Goal: Task Accomplishment & Management: Use online tool/utility

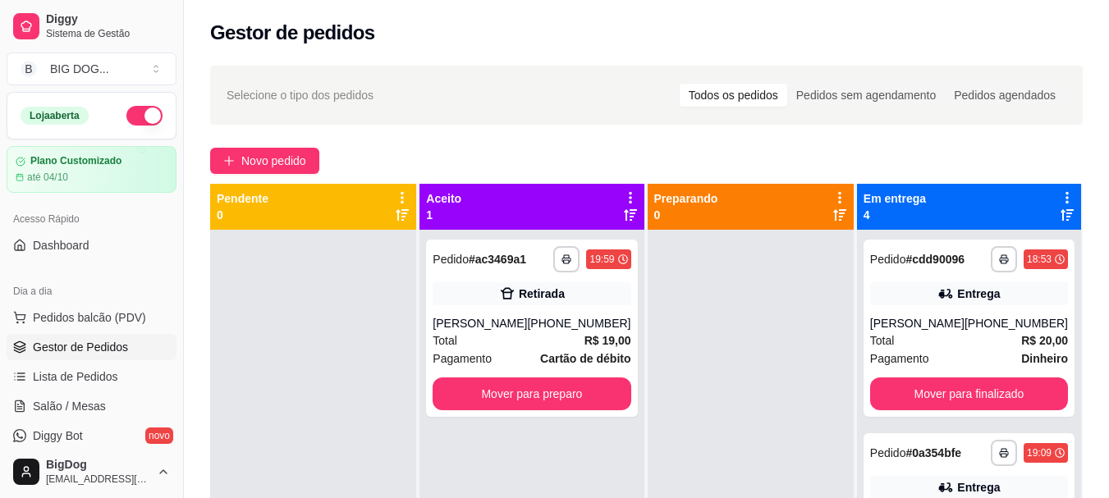
click at [552, 332] on div "Total R$ 19,00" at bounding box center [532, 341] width 198 height 18
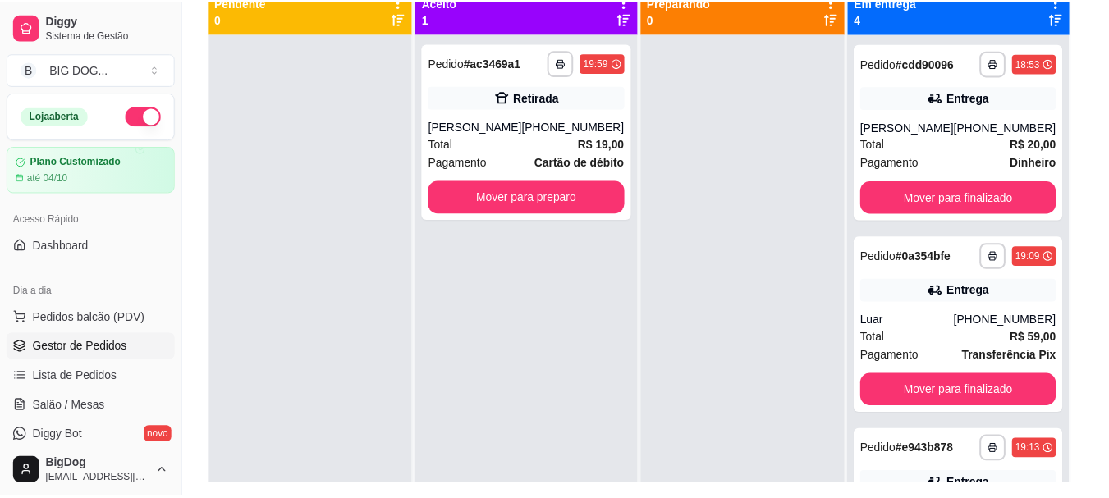
scroll to position [197, 0]
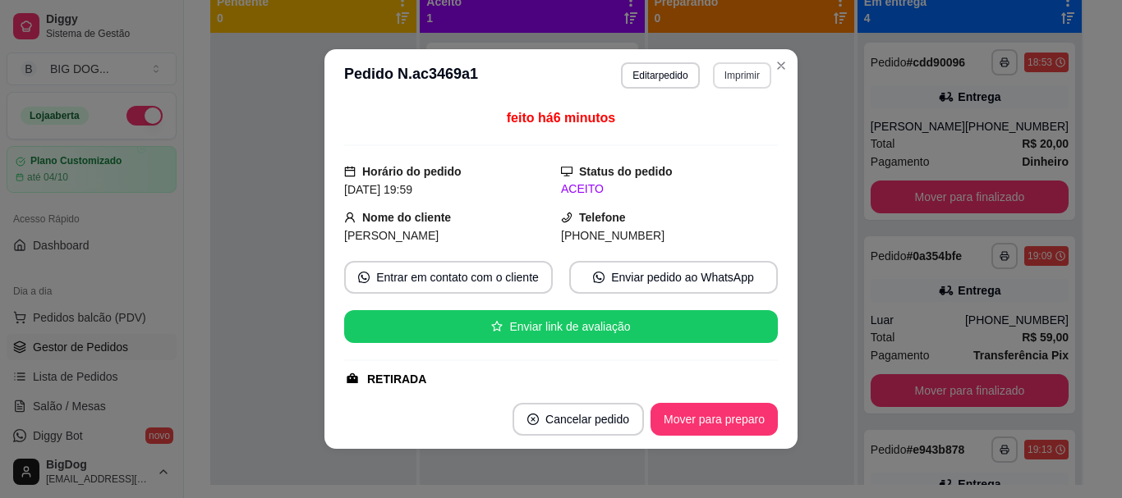
click at [737, 78] on button "Imprimir" at bounding box center [742, 75] width 58 height 26
click at [714, 136] on button "IMPRESSORA" at bounding box center [706, 132] width 115 height 25
click at [781, 57] on body "**********" at bounding box center [554, 52] width 1109 height 498
click at [781, 57] on button "Close" at bounding box center [781, 66] width 26 height 26
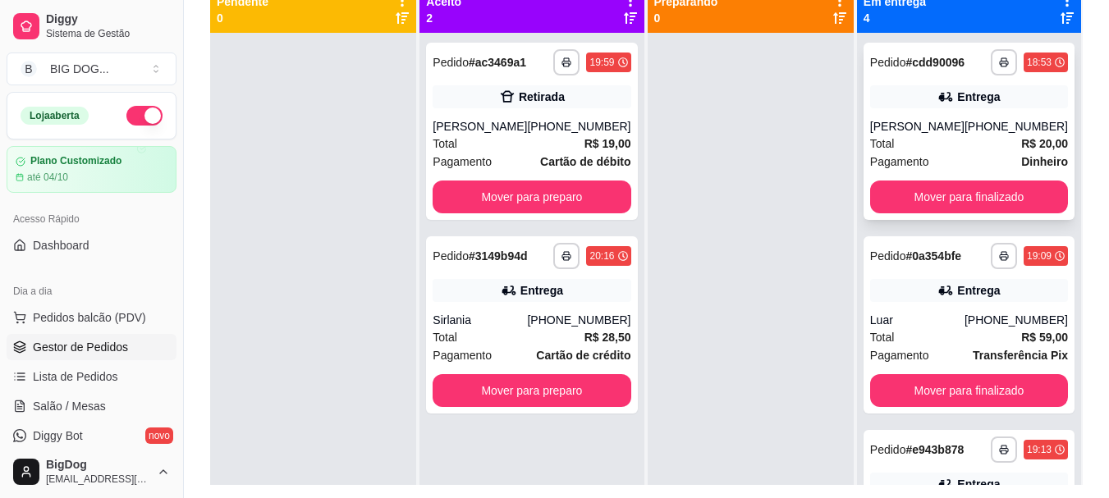
click at [948, 173] on div "**********" at bounding box center [969, 131] width 211 height 177
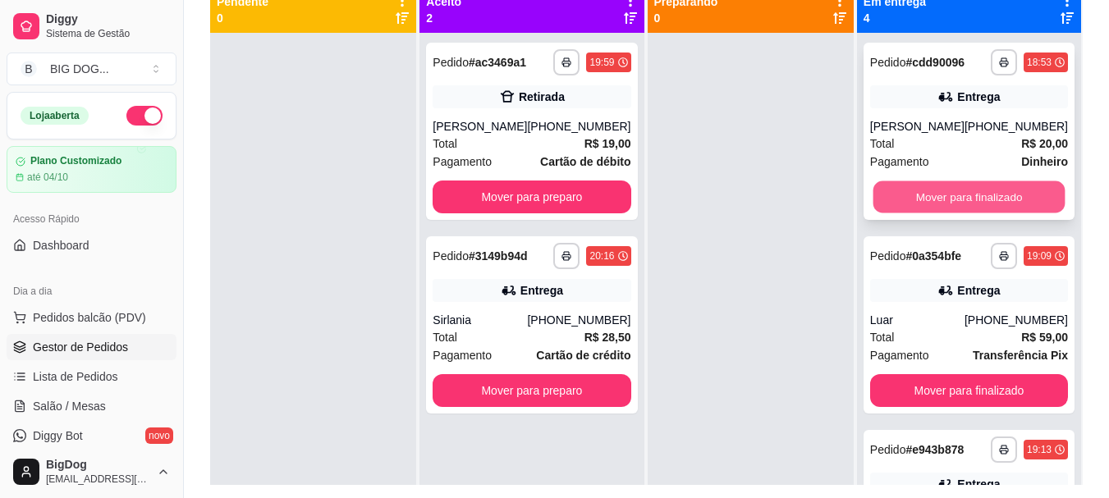
click at [903, 193] on button "Mover para finalizado" at bounding box center [969, 197] width 192 height 32
click at [902, 193] on button "Mover para finalizado" at bounding box center [969, 197] width 192 height 32
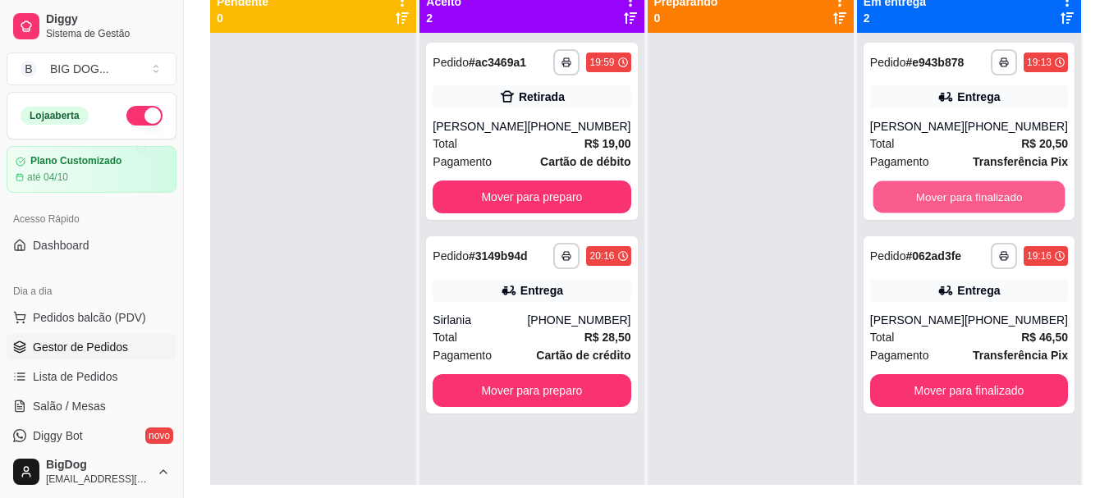
click at [902, 193] on button "Mover para finalizado" at bounding box center [969, 197] width 192 height 32
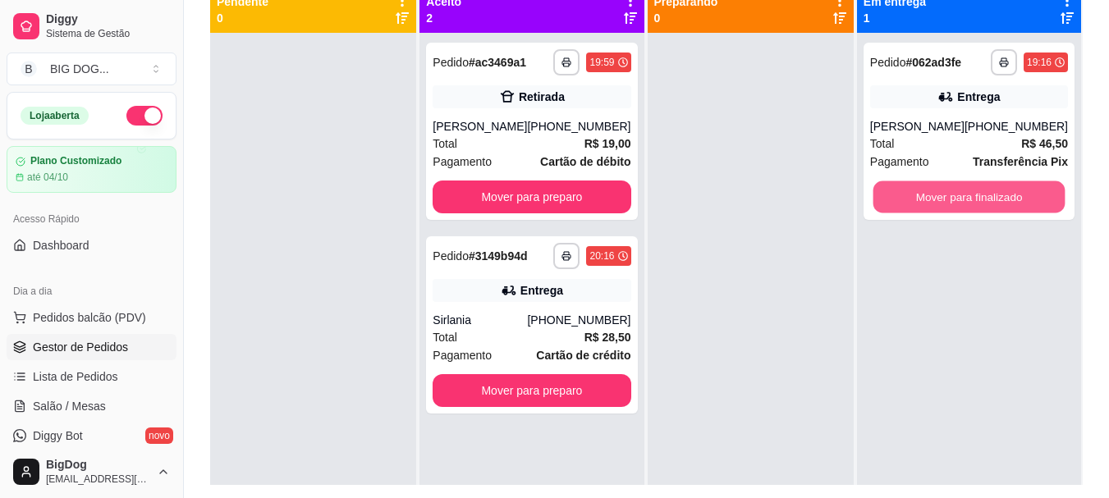
click at [902, 193] on button "Mover para finalizado" at bounding box center [969, 197] width 192 height 32
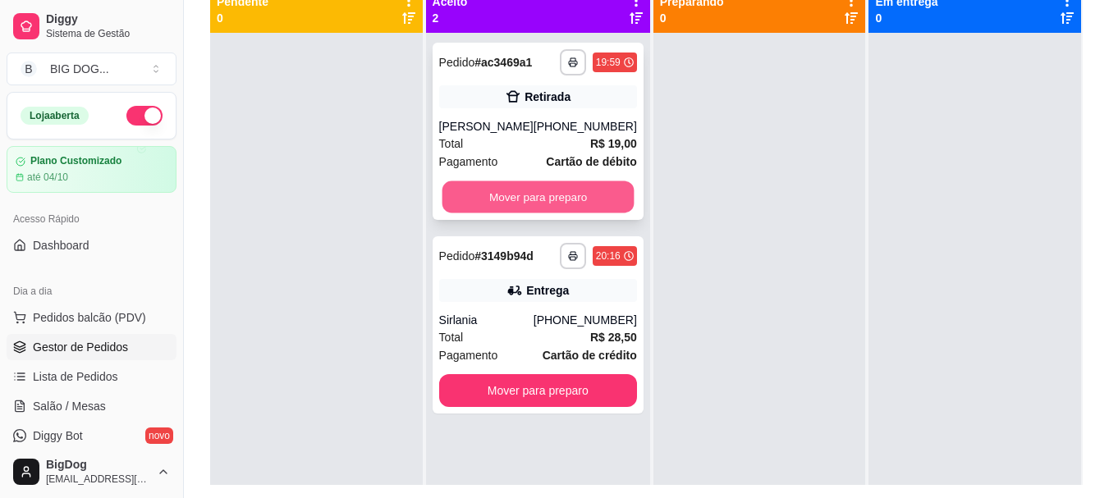
click at [603, 199] on button "Mover para preparo" at bounding box center [538, 197] width 192 height 32
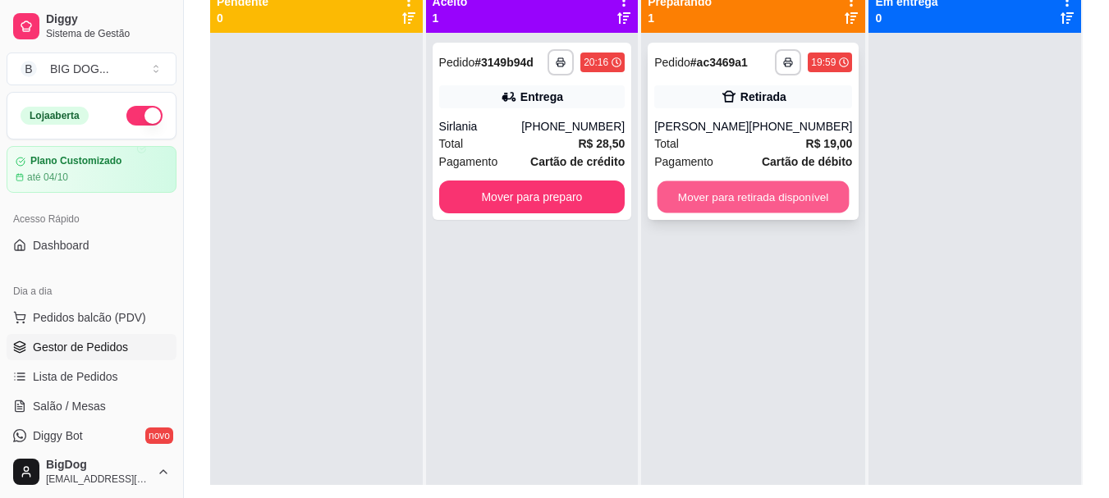
click at [723, 209] on button "Mover para retirada disponível" at bounding box center [754, 197] width 192 height 32
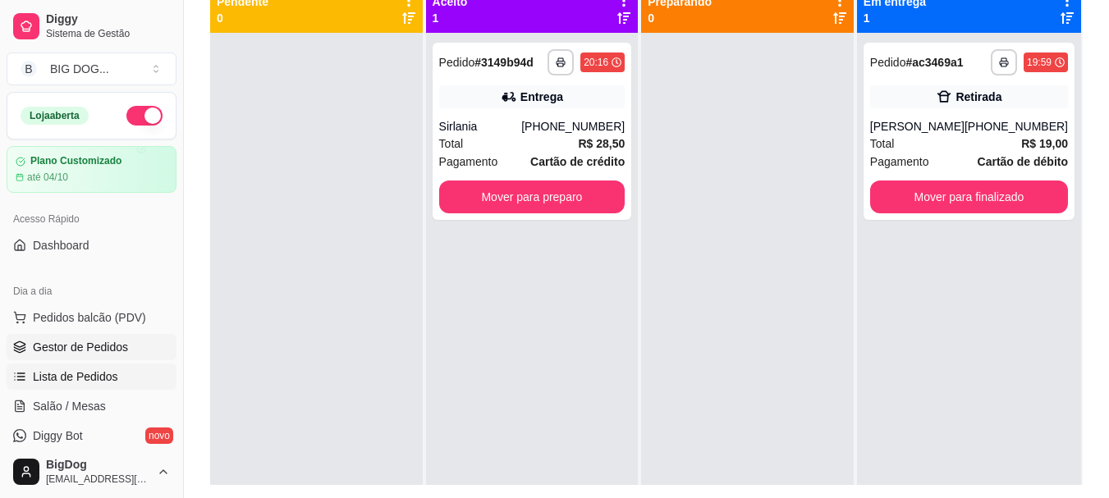
click at [83, 389] on link "Lista de Pedidos" at bounding box center [92, 377] width 170 height 26
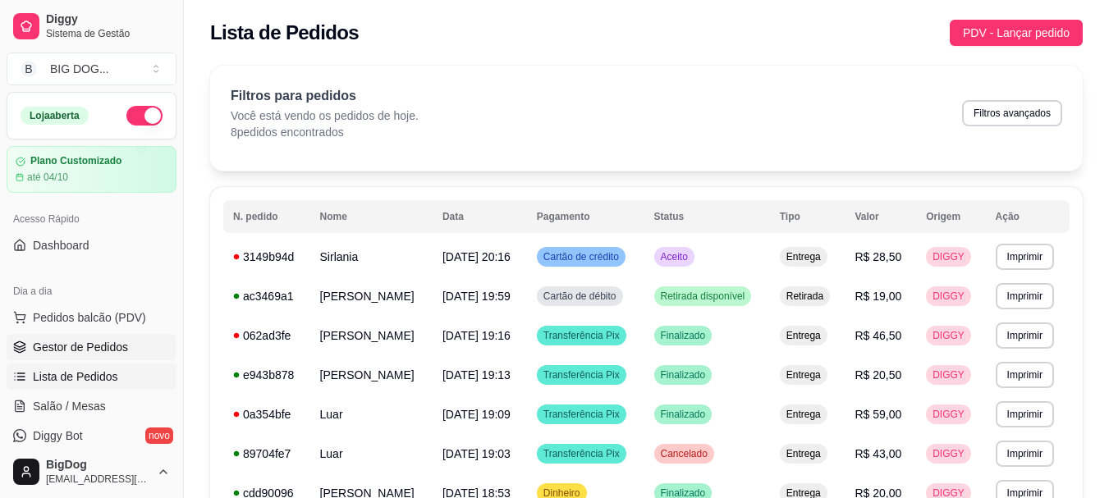
click at [103, 338] on link "Gestor de Pedidos" at bounding box center [92, 347] width 170 height 26
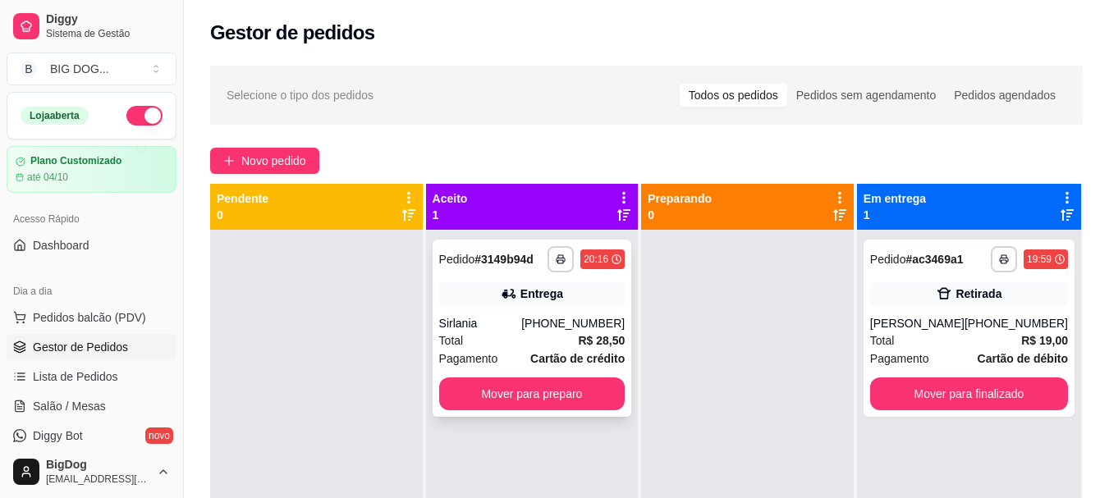
click at [514, 339] on div "Total R$ 28,50" at bounding box center [532, 341] width 186 height 18
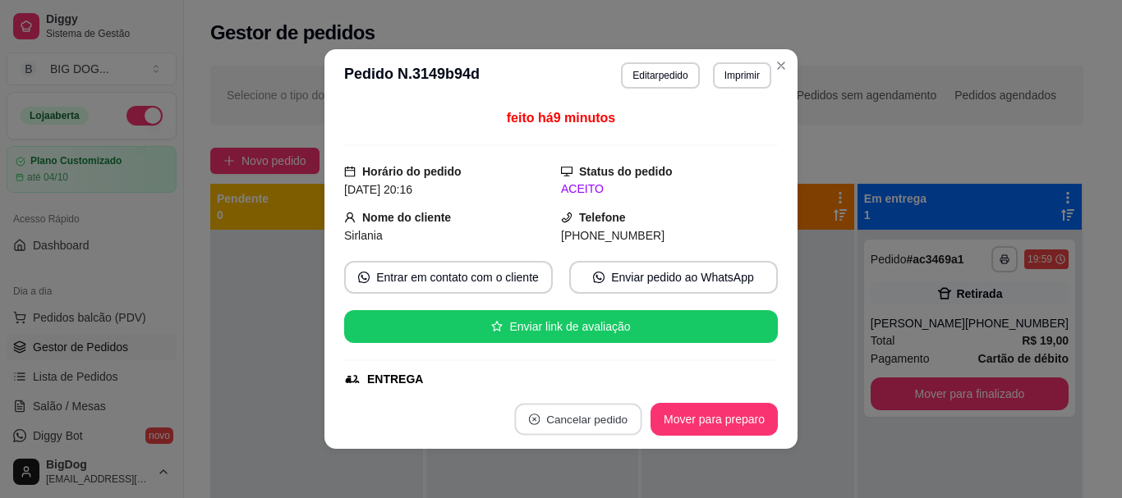
click at [576, 427] on button "Cancelar pedido" at bounding box center [577, 420] width 127 height 32
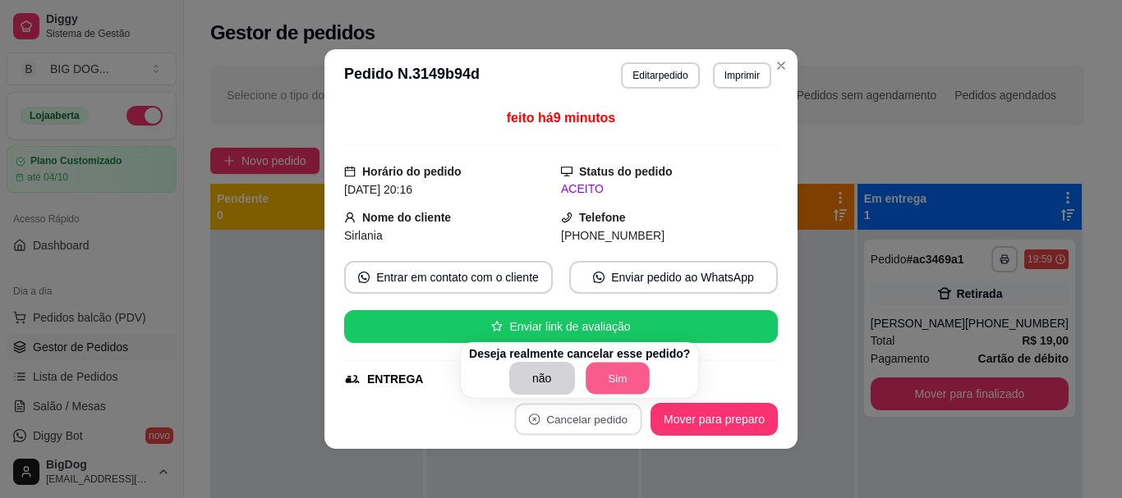
click at [607, 388] on button "Sim" at bounding box center [617, 379] width 64 height 32
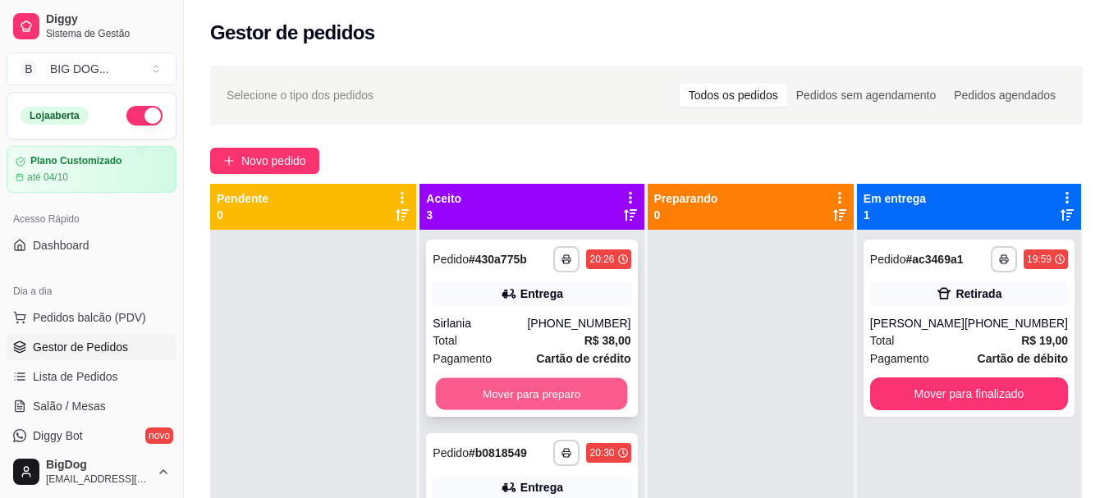
click at [579, 384] on button "Mover para preparo" at bounding box center [532, 395] width 192 height 32
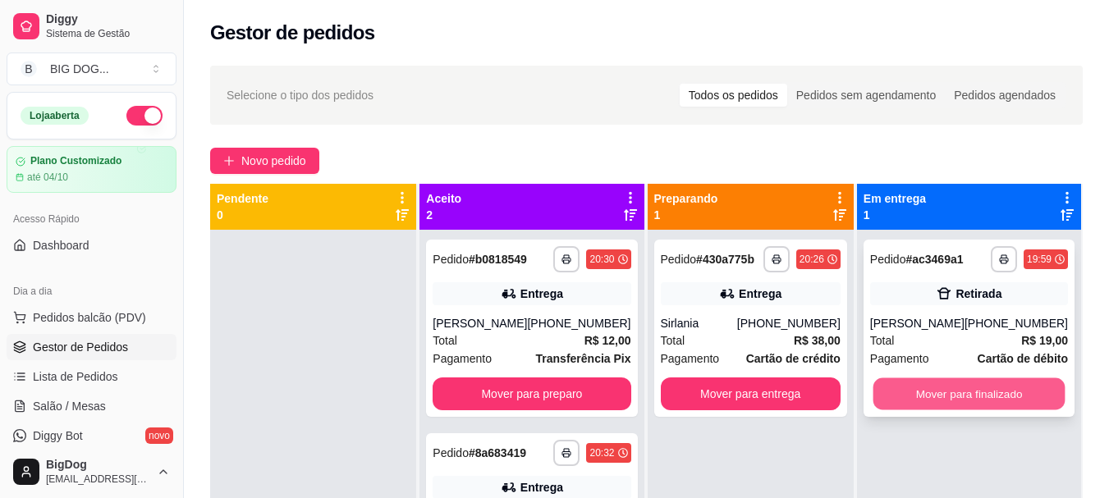
click at [945, 385] on button "Mover para finalizado" at bounding box center [969, 395] width 192 height 32
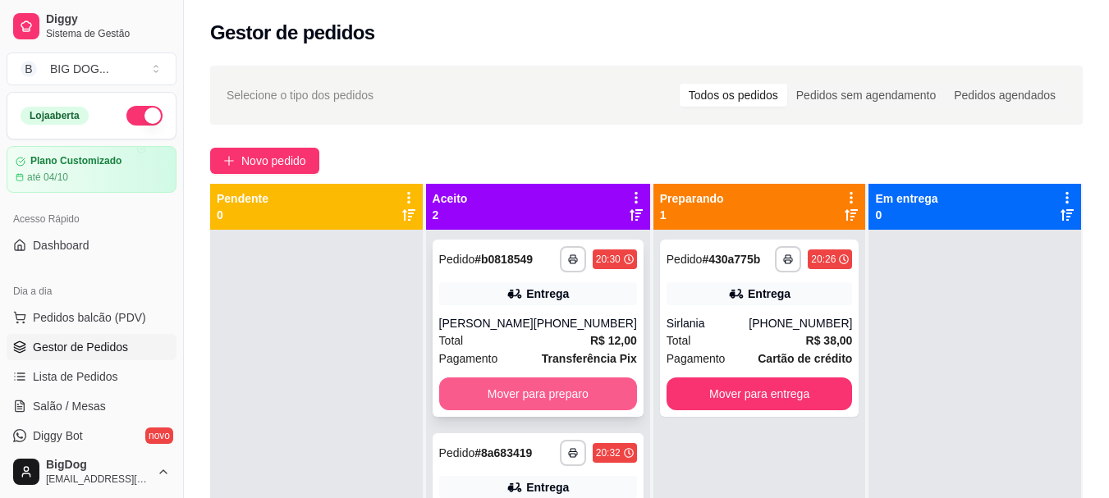
click at [589, 378] on button "Mover para preparo" at bounding box center [538, 394] width 198 height 33
click at [594, 392] on button "Mover para preparo" at bounding box center [538, 394] width 198 height 33
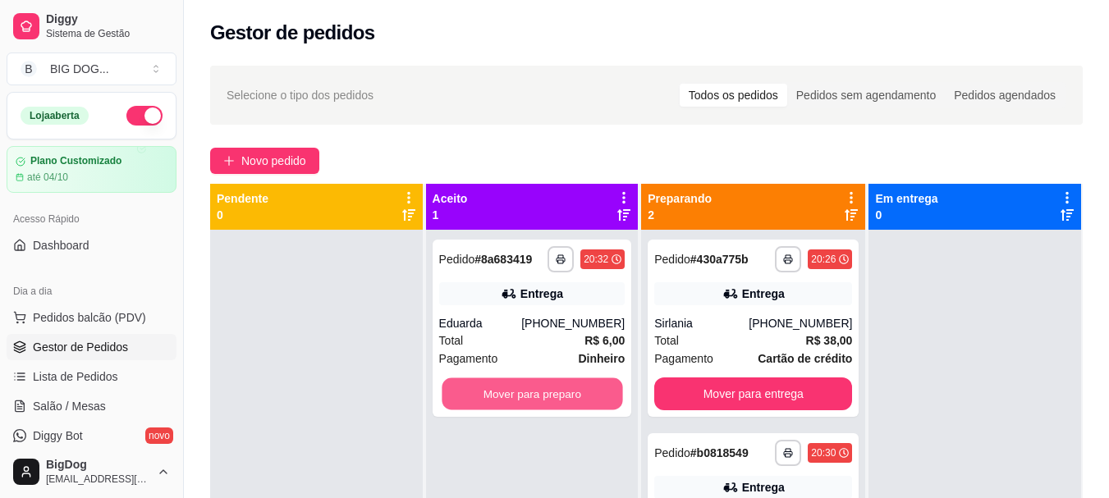
click at [594, 392] on button "Mover para preparo" at bounding box center [532, 395] width 181 height 32
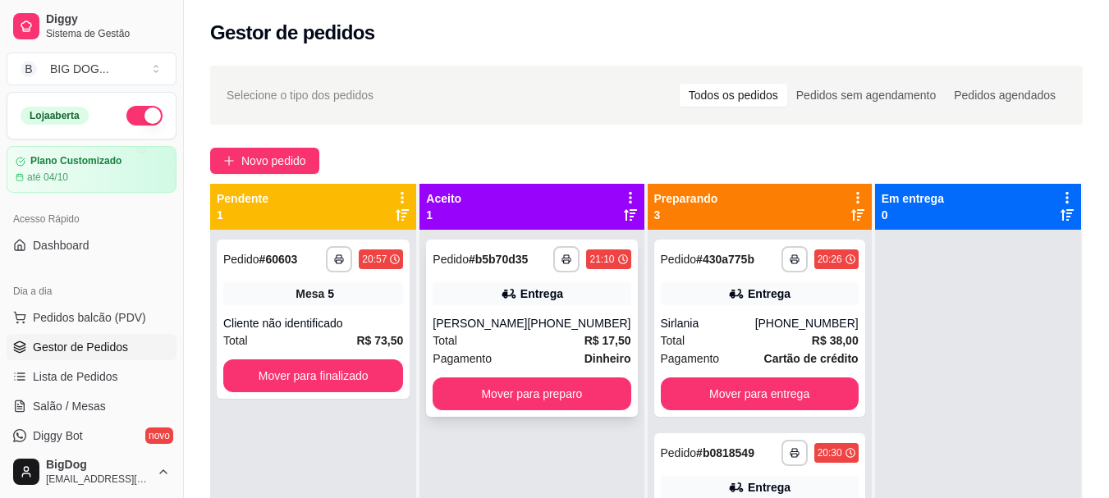
click at [536, 342] on div "Total R$ 17,50" at bounding box center [532, 341] width 198 height 18
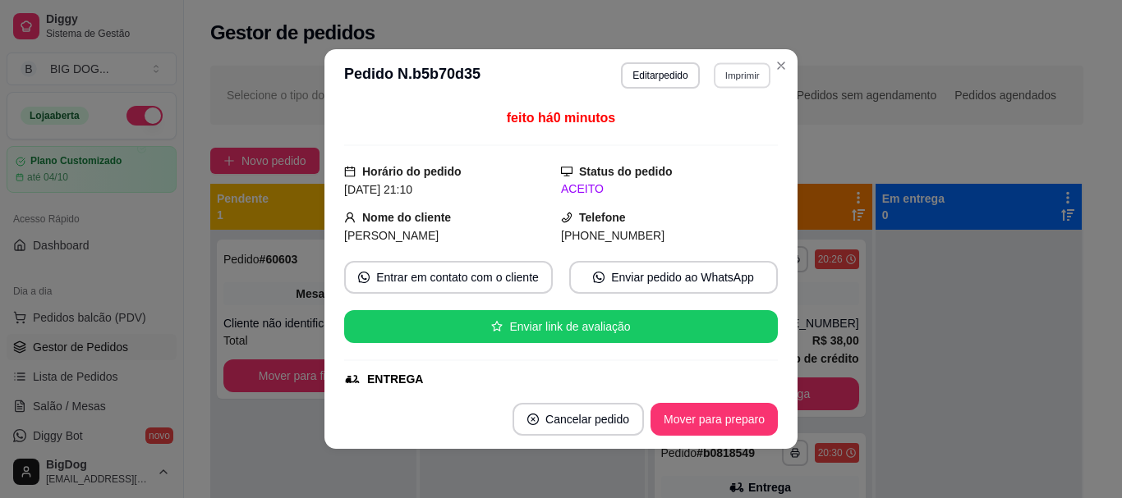
click at [753, 74] on button "Imprimir" at bounding box center [742, 74] width 57 height 25
click at [699, 139] on button "IMPRESSORA" at bounding box center [706, 132] width 115 height 25
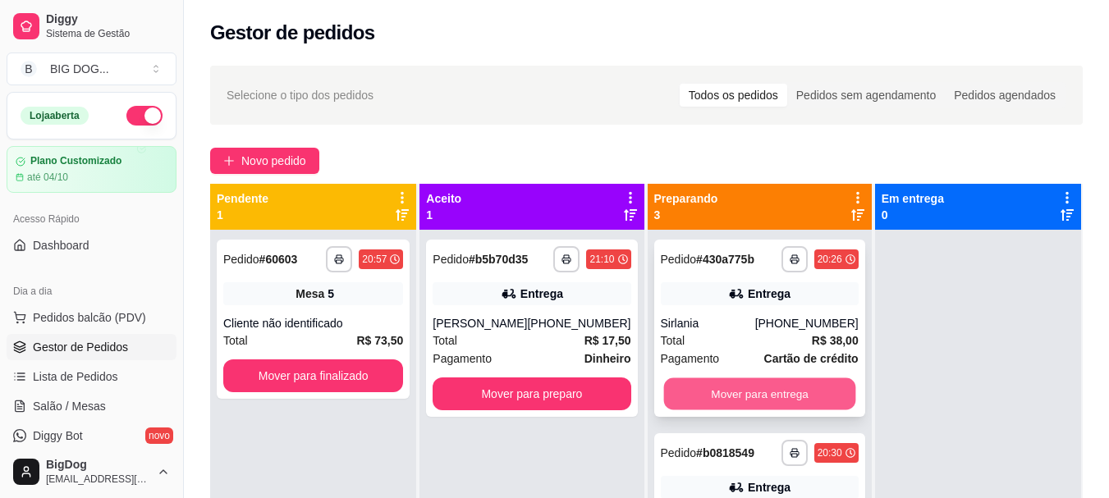
click at [748, 398] on button "Mover para entrega" at bounding box center [759, 395] width 192 height 32
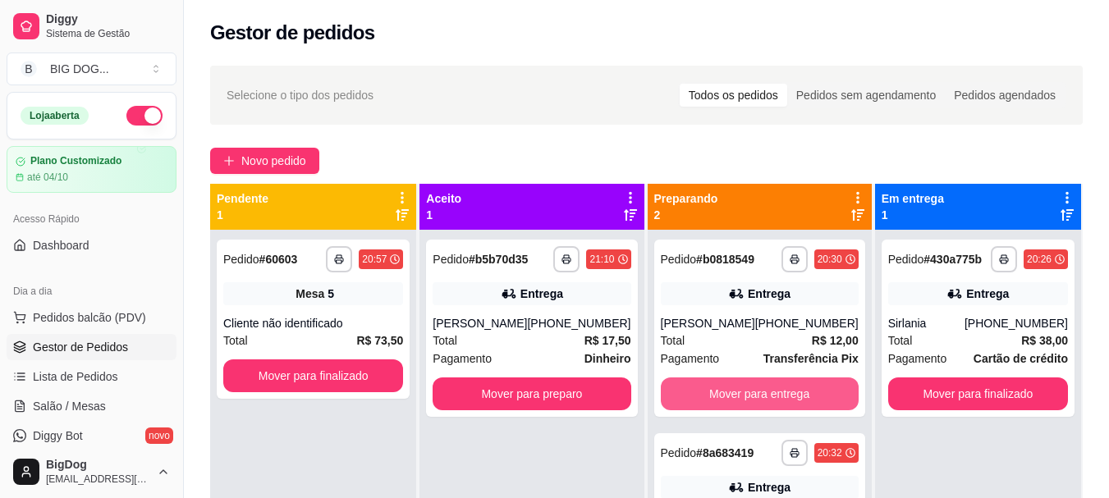
click at [748, 398] on button "Mover para entrega" at bounding box center [760, 394] width 198 height 33
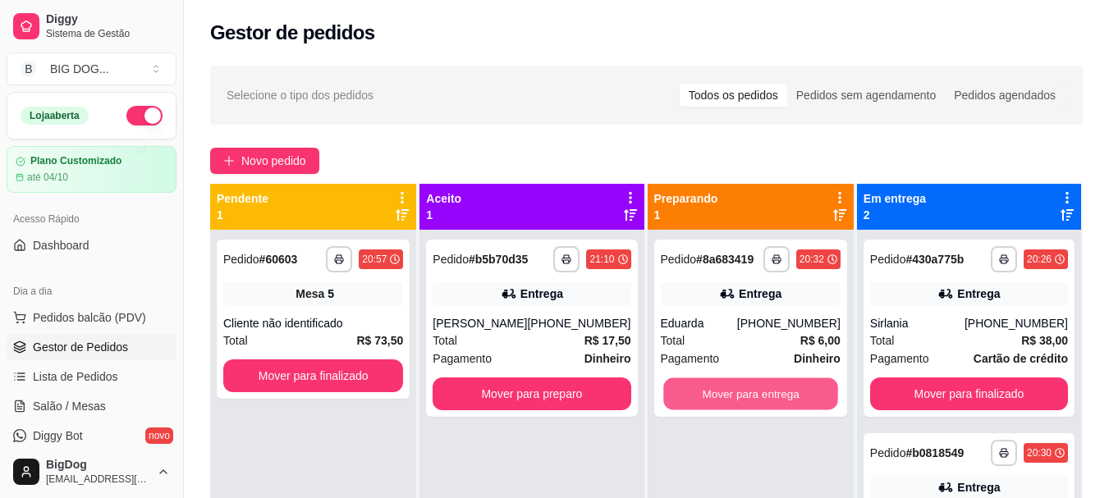
click at [748, 398] on button "Mover para entrega" at bounding box center [750, 395] width 175 height 32
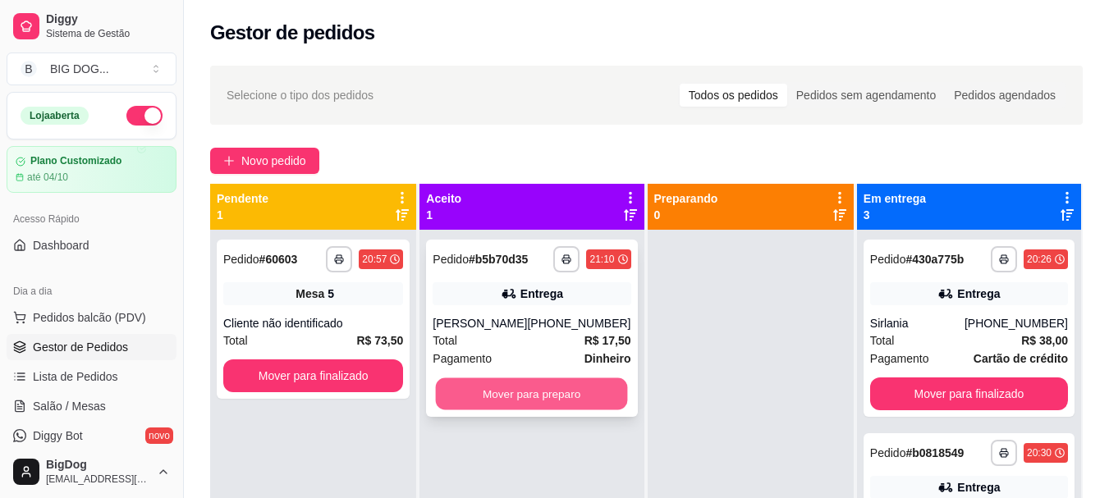
click at [597, 402] on button "Mover para preparo" at bounding box center [532, 395] width 192 height 32
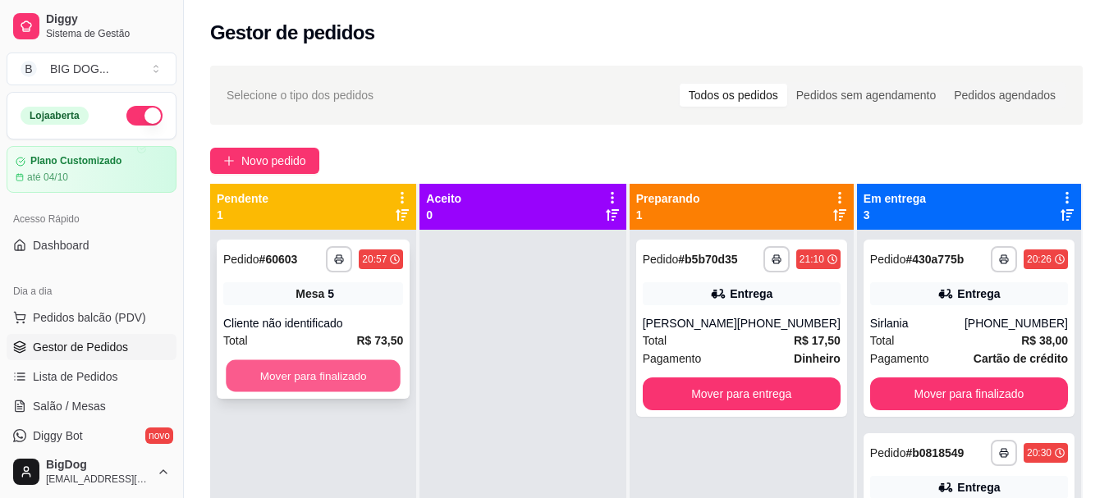
click at [397, 368] on button "Mover para finalizado" at bounding box center [313, 376] width 175 height 32
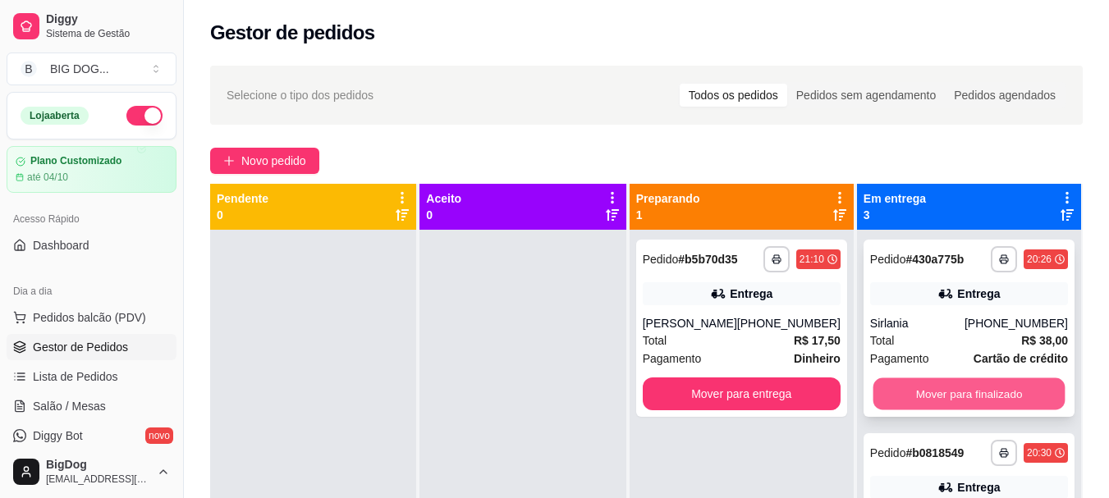
click at [1000, 386] on button "Mover para finalizado" at bounding box center [969, 395] width 192 height 32
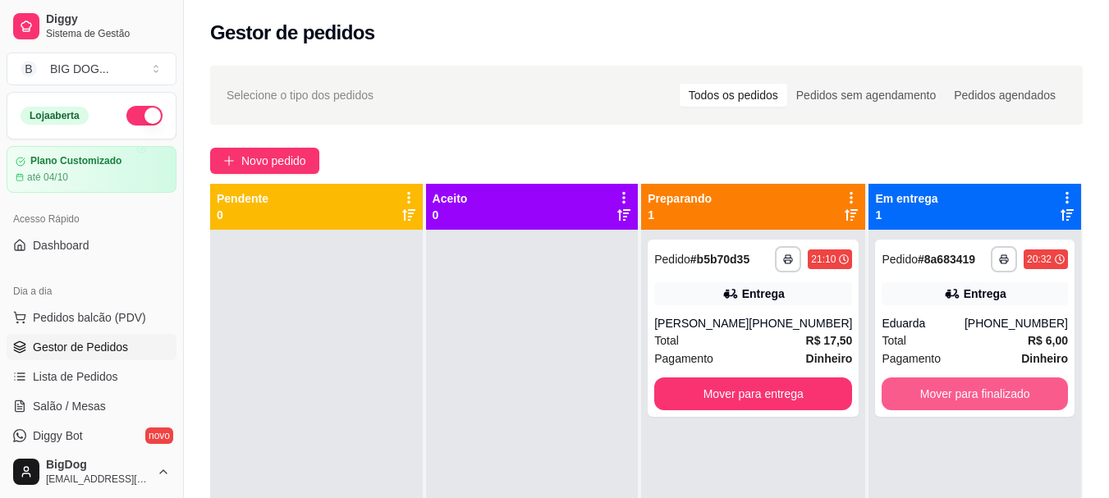
click at [1000, 386] on button "Mover para finalizado" at bounding box center [975, 394] width 186 height 33
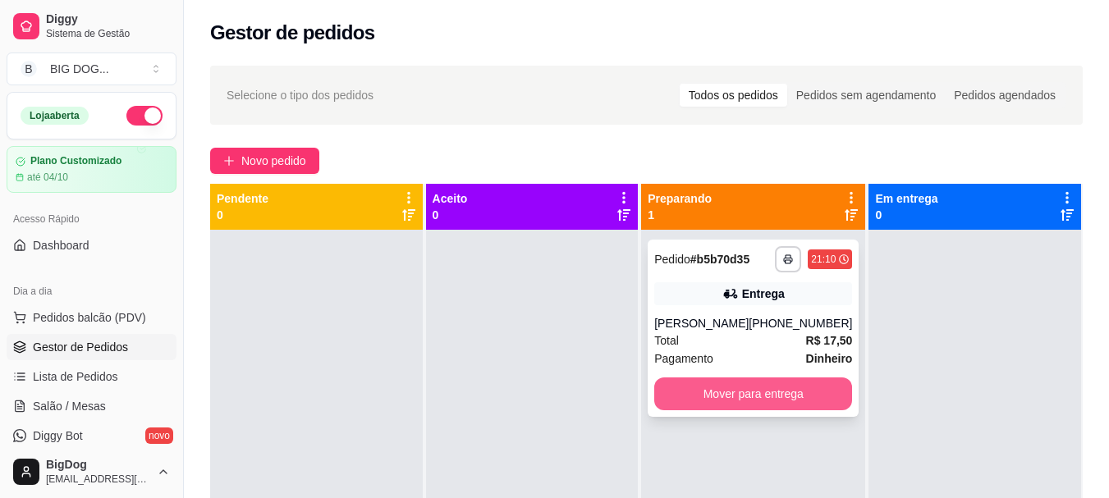
click at [762, 391] on button "Mover para entrega" at bounding box center [753, 394] width 198 height 33
